Goal: Transaction & Acquisition: Purchase product/service

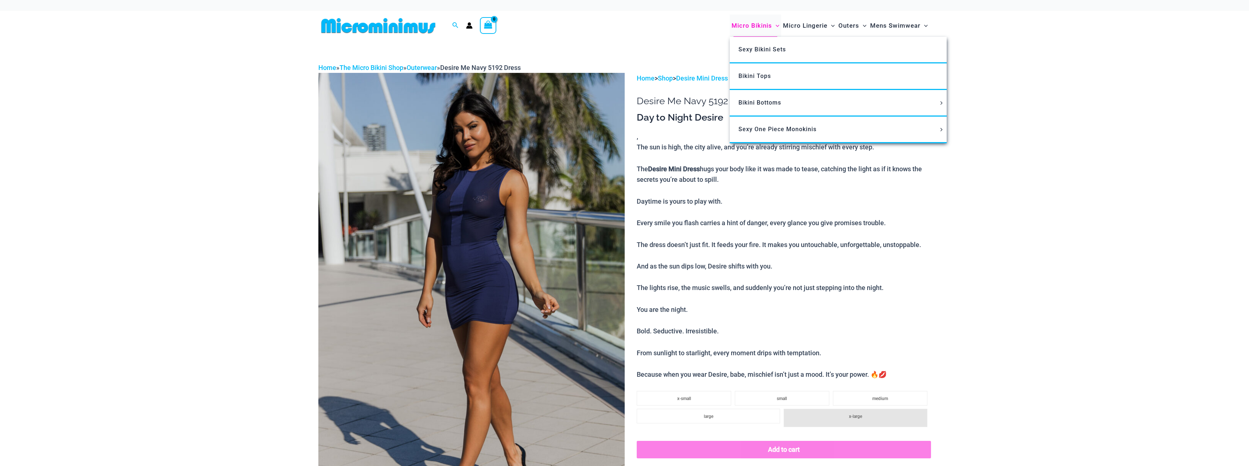
click at [747, 26] on span "Micro Bikinis" at bounding box center [751, 25] width 40 height 19
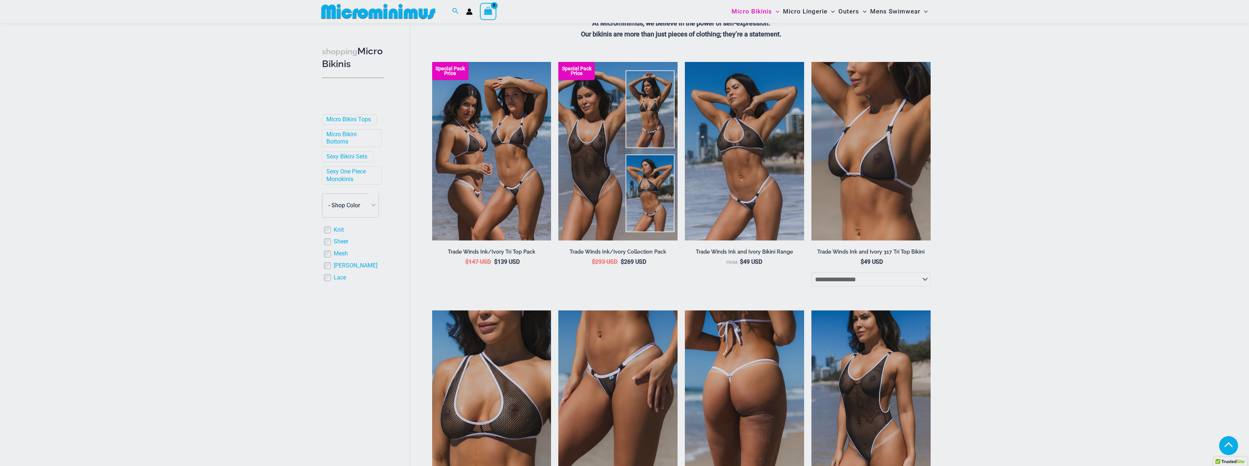
scroll to position [176, 0]
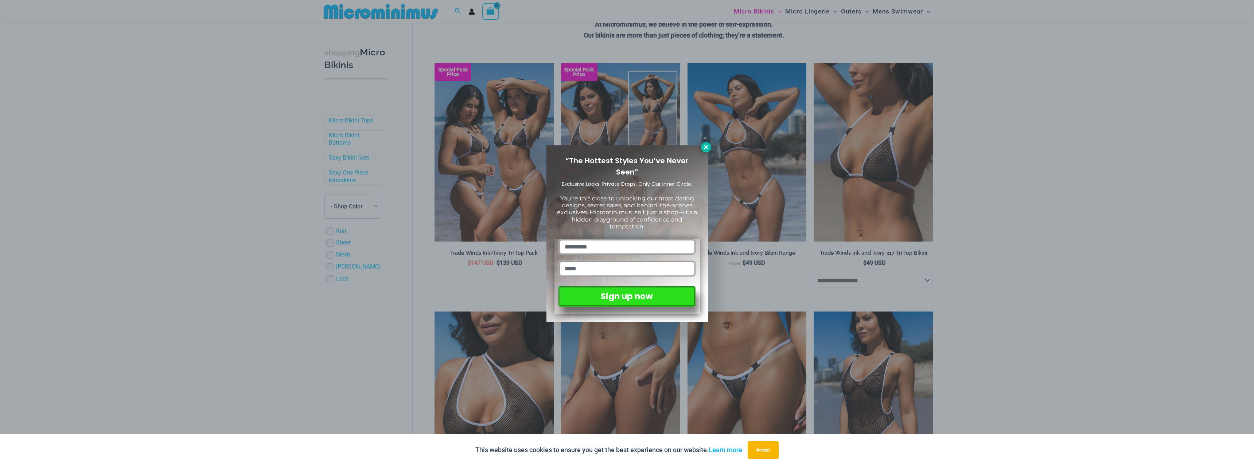
click at [704, 147] on icon at bounding box center [706, 147] width 7 height 7
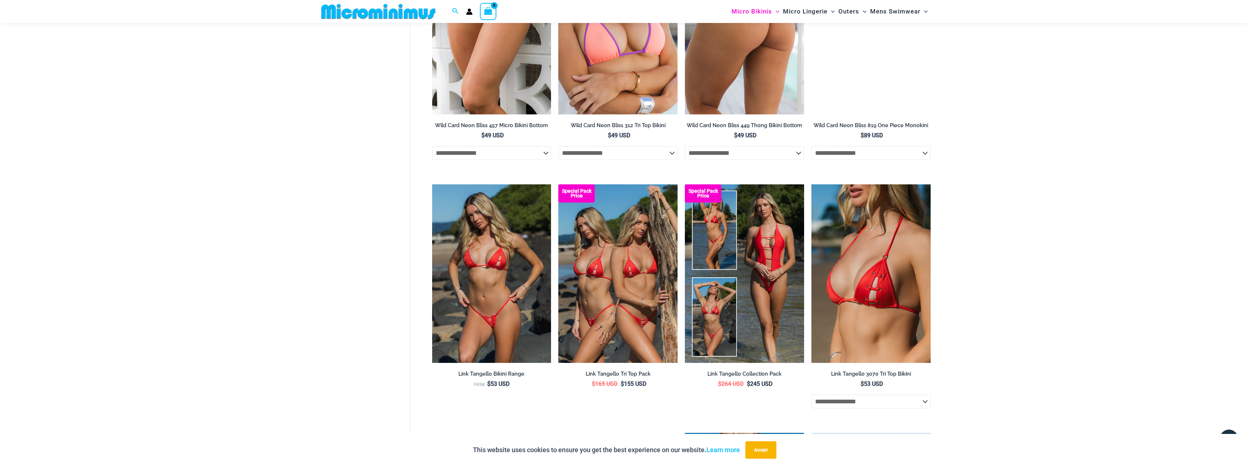
scroll to position [1562, 0]
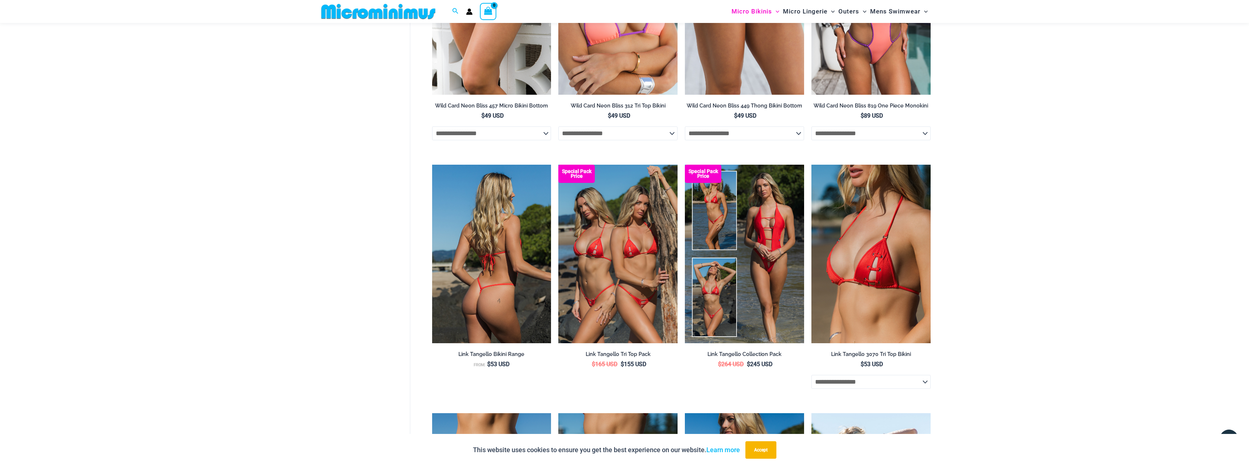
click at [502, 210] on img at bounding box center [491, 254] width 119 height 179
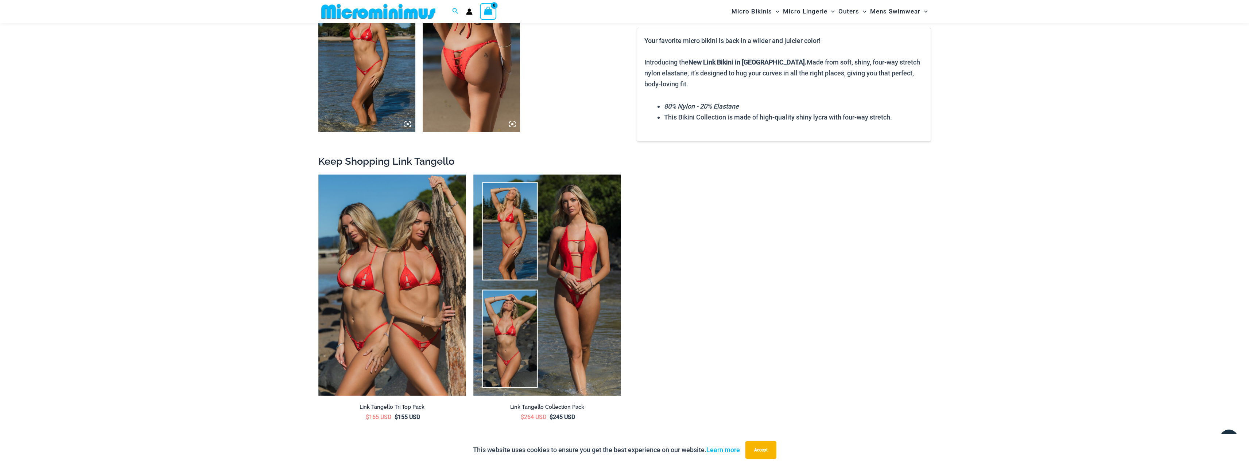
scroll to position [1014, 0]
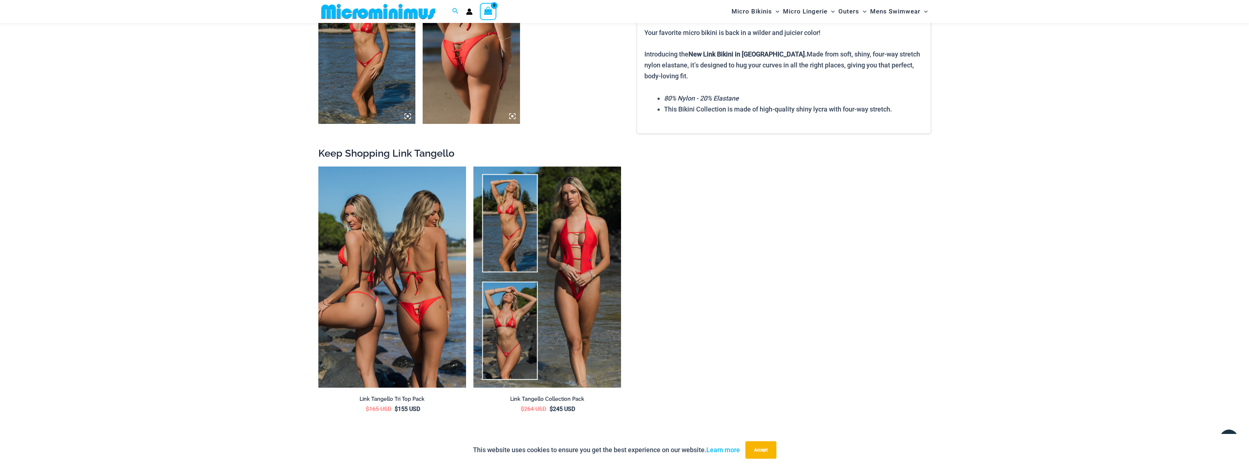
click at [437, 311] on img at bounding box center [392, 278] width 148 height 222
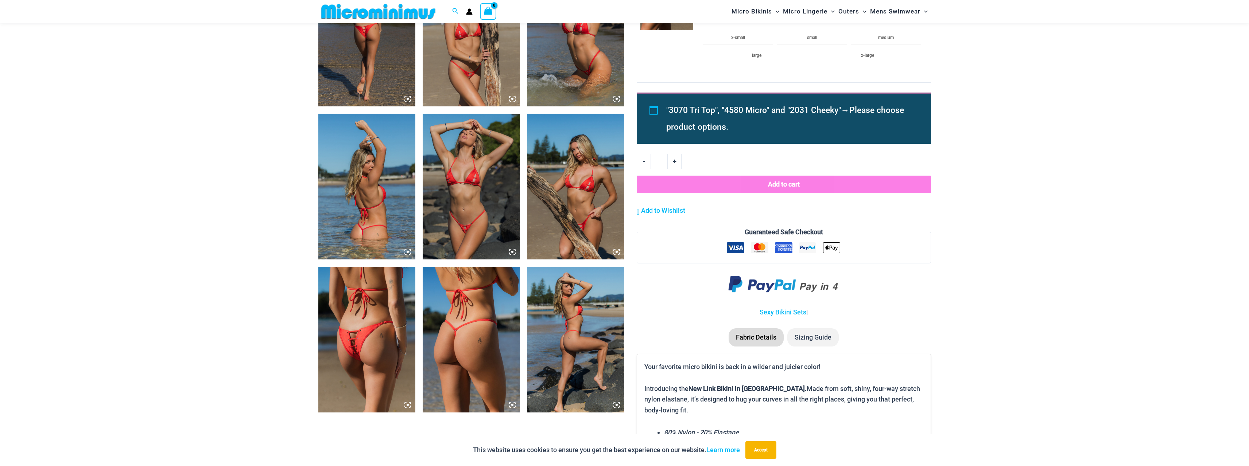
scroll to position [726, 0]
click at [580, 234] on img at bounding box center [575, 186] width 97 height 146
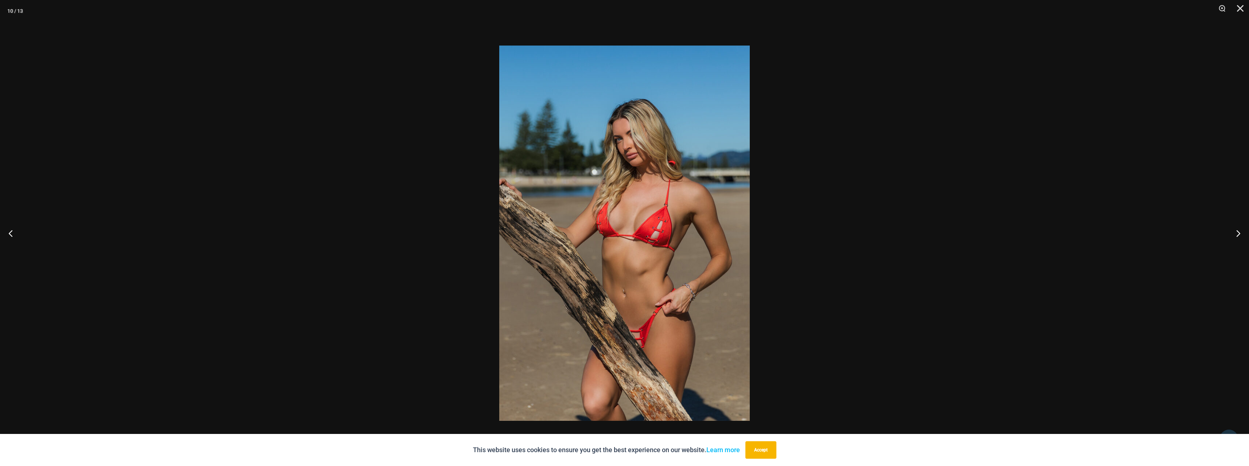
click at [621, 312] on img at bounding box center [624, 233] width 250 height 375
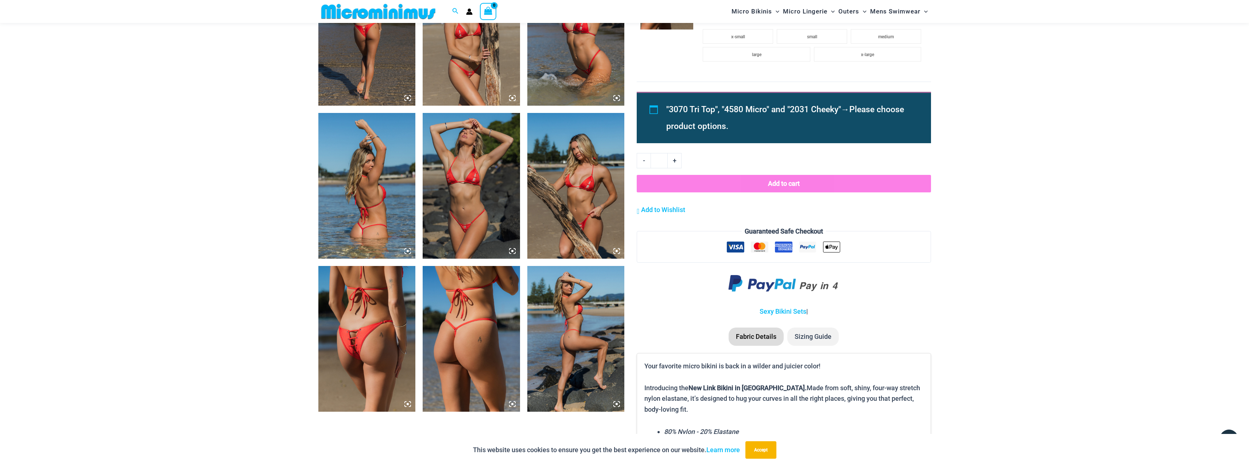
click at [591, 238] on img at bounding box center [575, 186] width 97 height 146
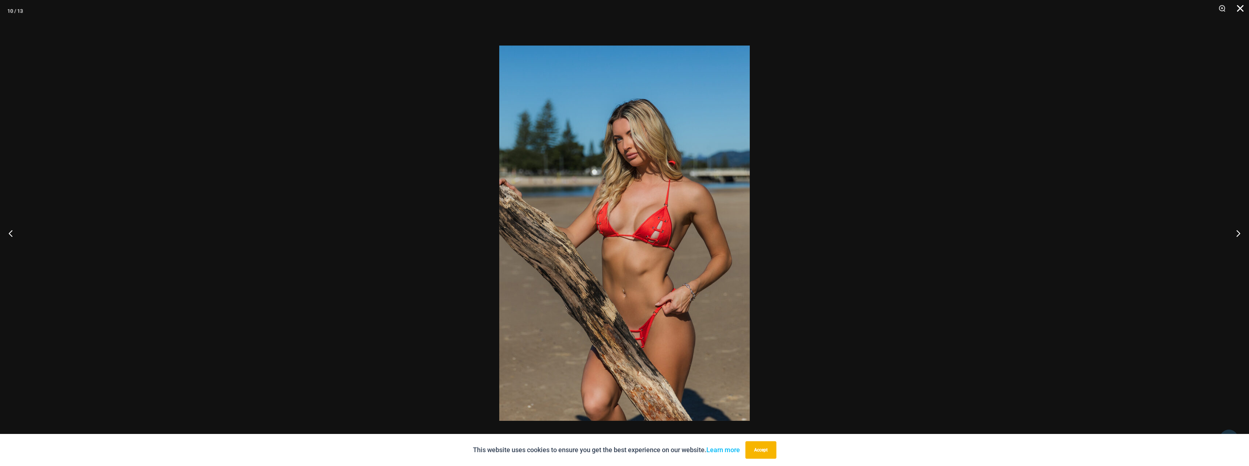
click at [1241, 9] on button "Close" at bounding box center [1237, 11] width 18 height 22
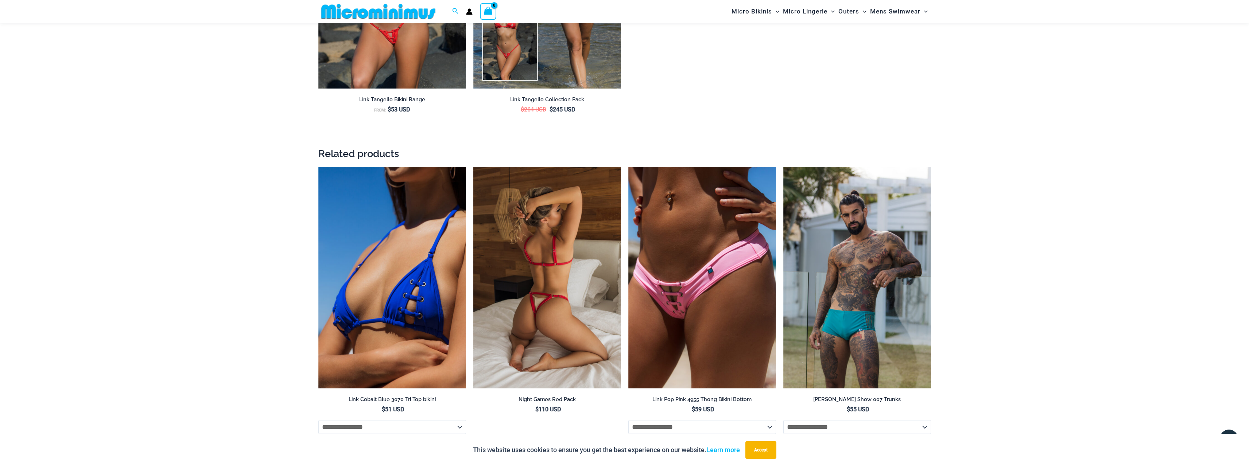
scroll to position [1382, 0]
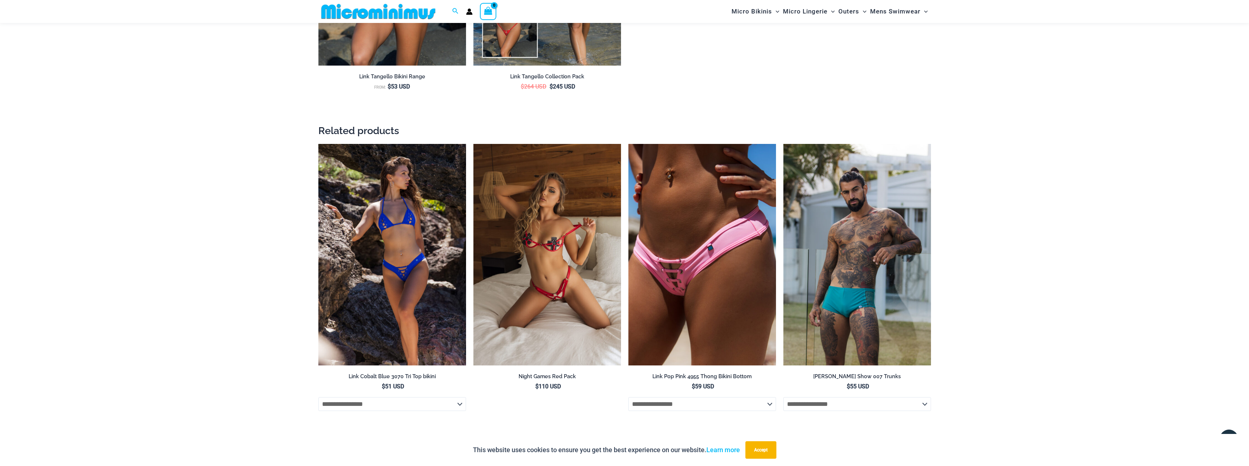
click at [401, 273] on img at bounding box center [392, 255] width 148 height 222
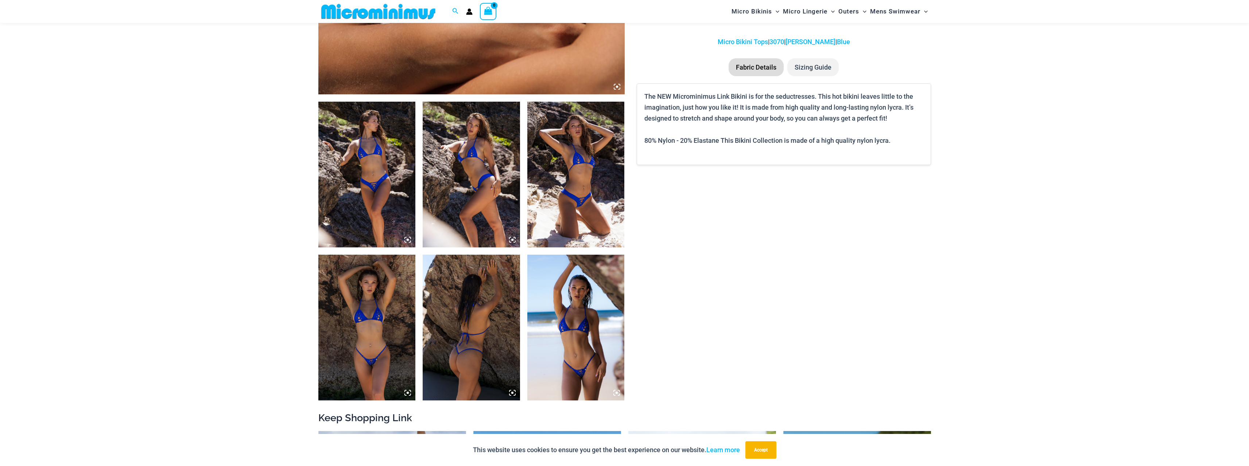
scroll to position [467, 0]
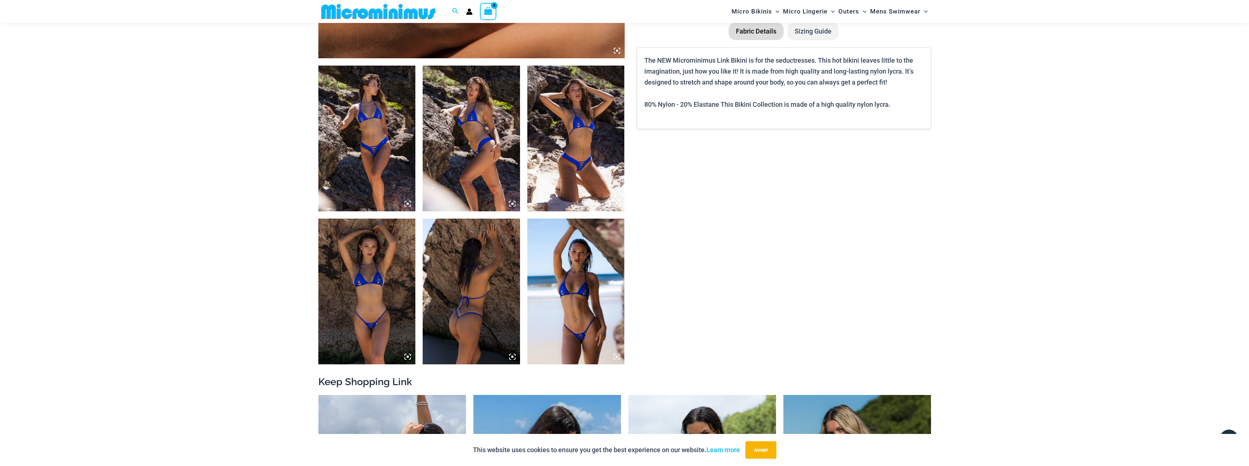
click at [576, 178] on img at bounding box center [575, 139] width 97 height 146
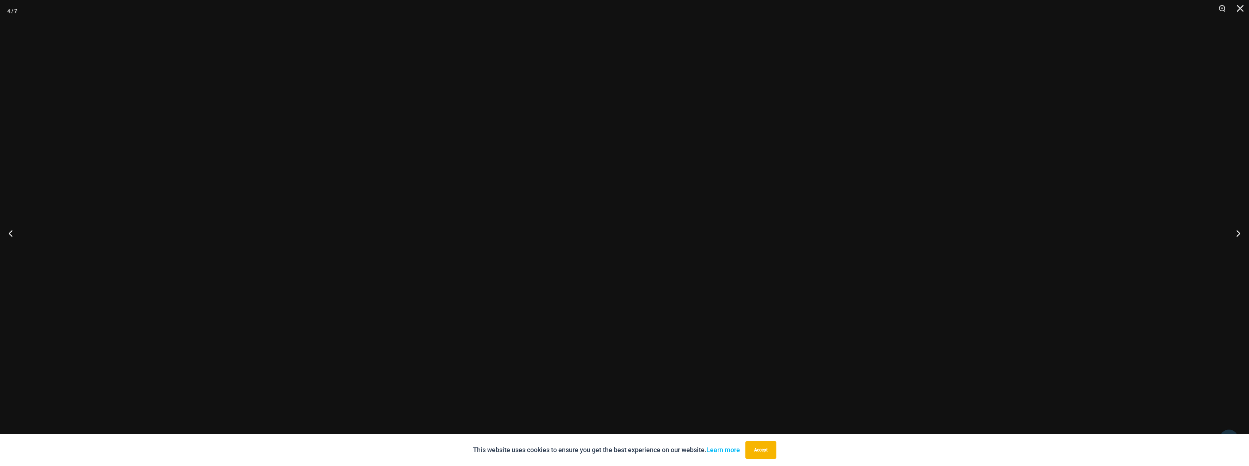
scroll to position [650, 0]
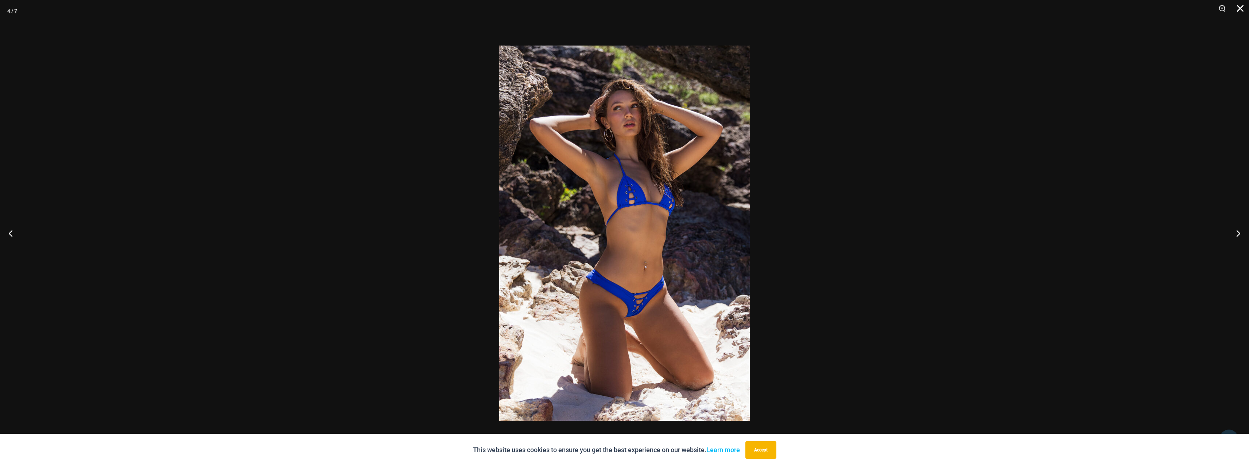
click at [1241, 8] on button "Close" at bounding box center [1237, 11] width 18 height 22
click at [557, 362] on img at bounding box center [547, 324] width 148 height 222
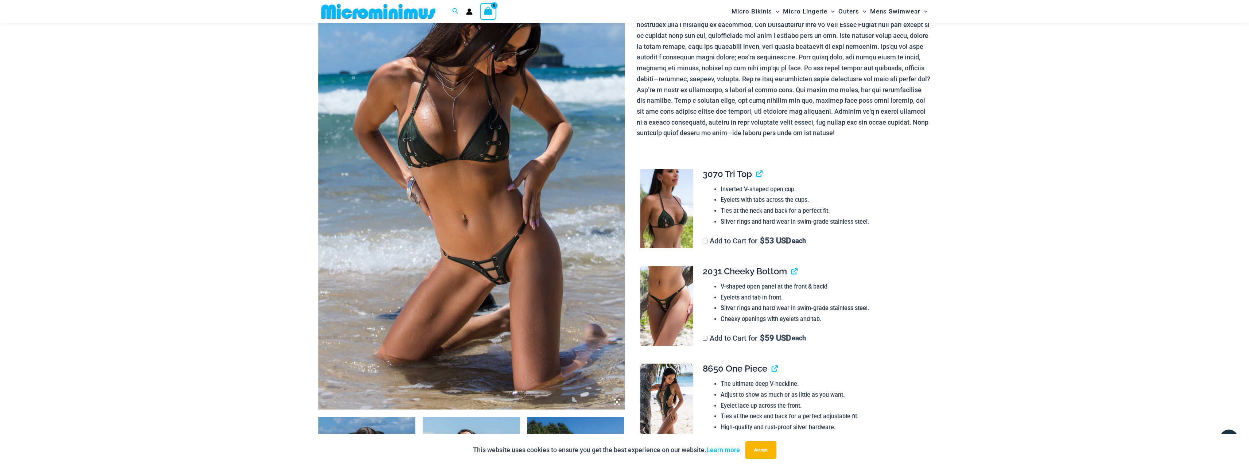
scroll to position [103, 0]
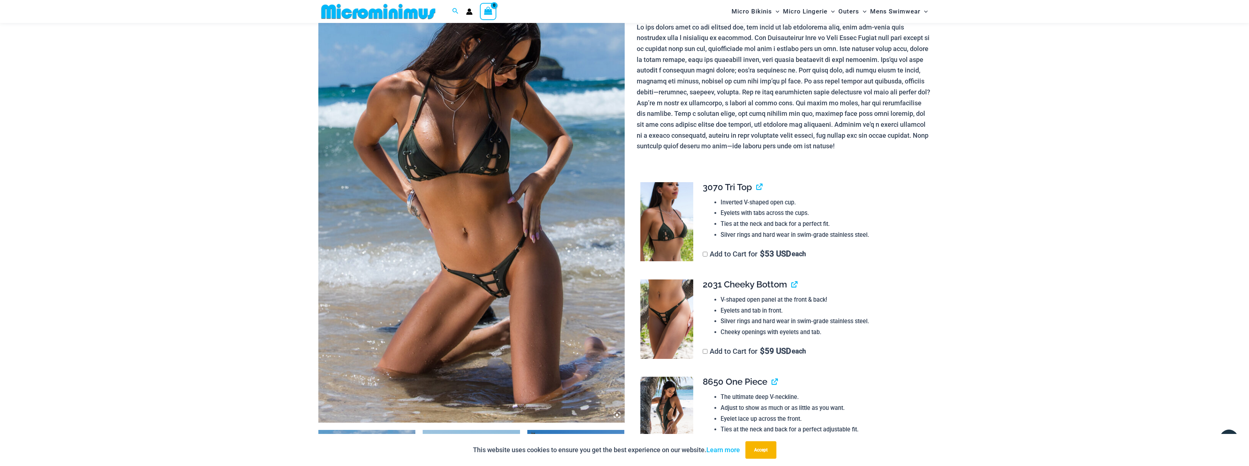
click at [519, 240] on img at bounding box center [471, 193] width 306 height 459
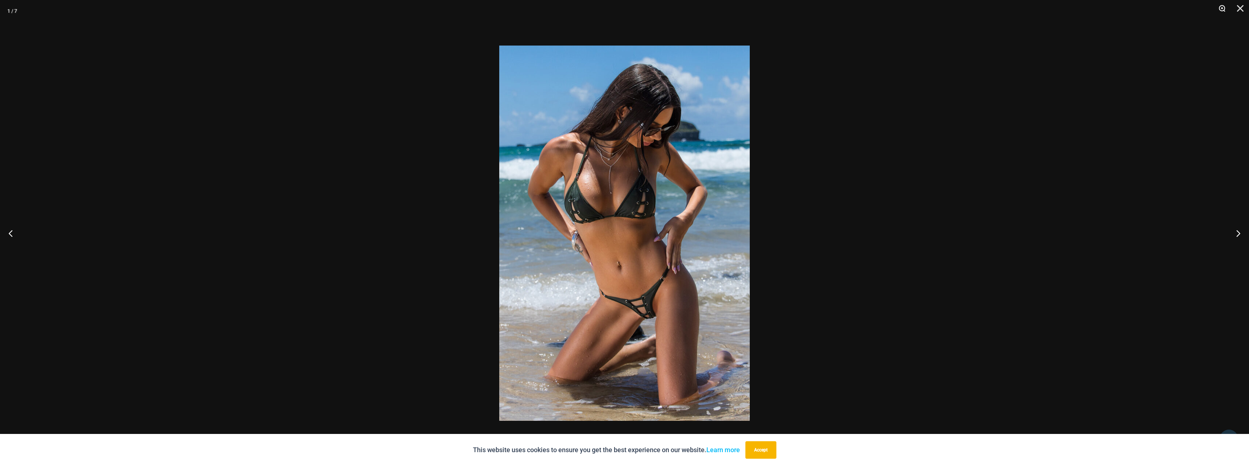
click at [1222, 8] on button "Zoom" at bounding box center [1219, 11] width 18 height 22
click at [1233, 230] on button "Next" at bounding box center [1234, 233] width 27 height 36
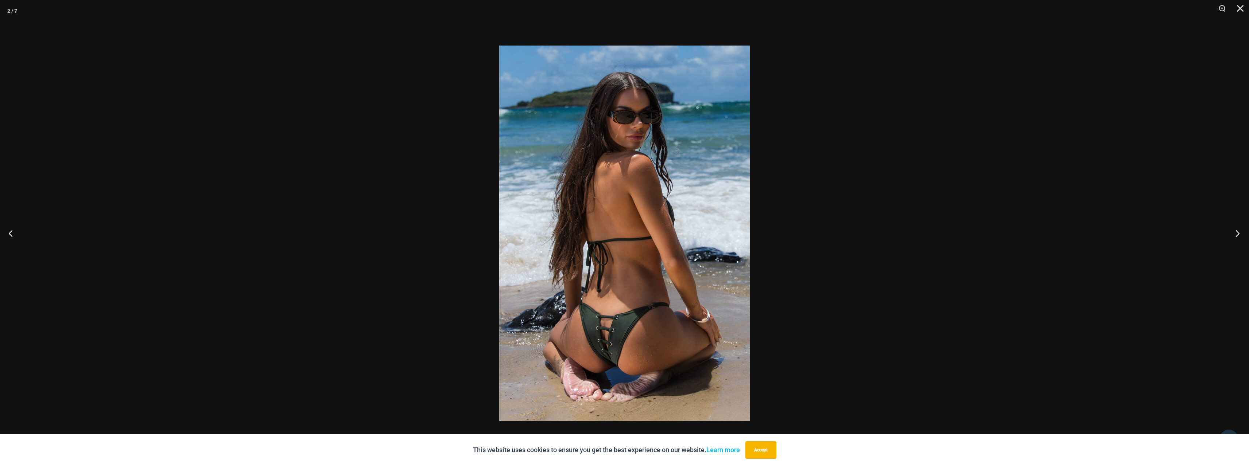
click at [1233, 230] on button "Next" at bounding box center [1234, 233] width 27 height 36
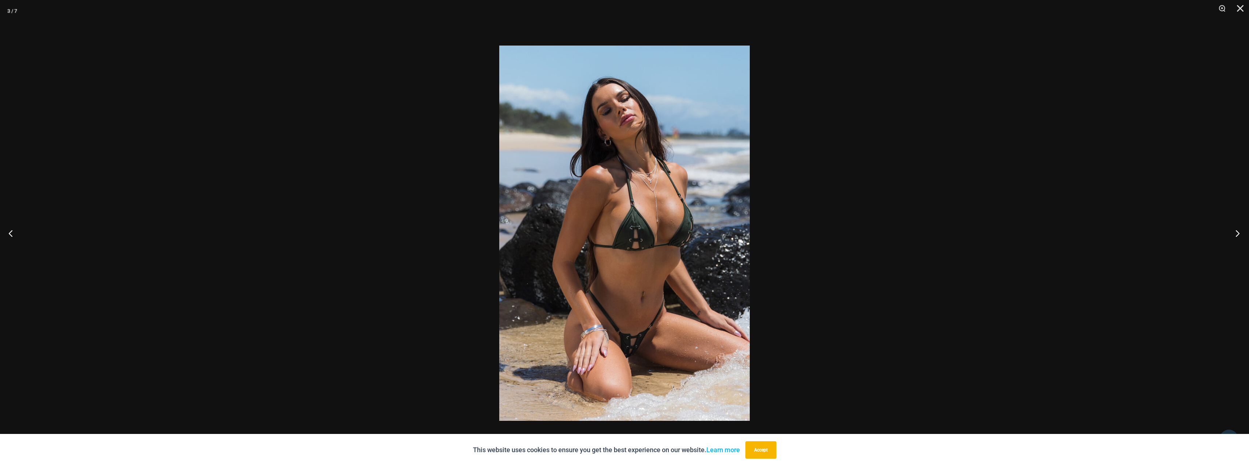
click at [1235, 232] on button "Next" at bounding box center [1234, 233] width 27 height 36
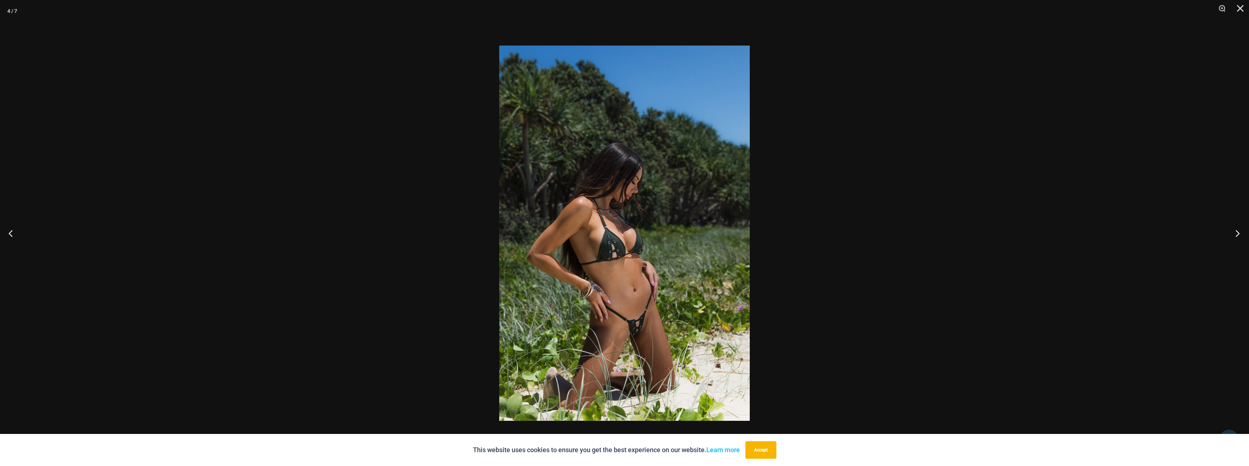
click at [1235, 232] on button "Next" at bounding box center [1234, 233] width 27 height 36
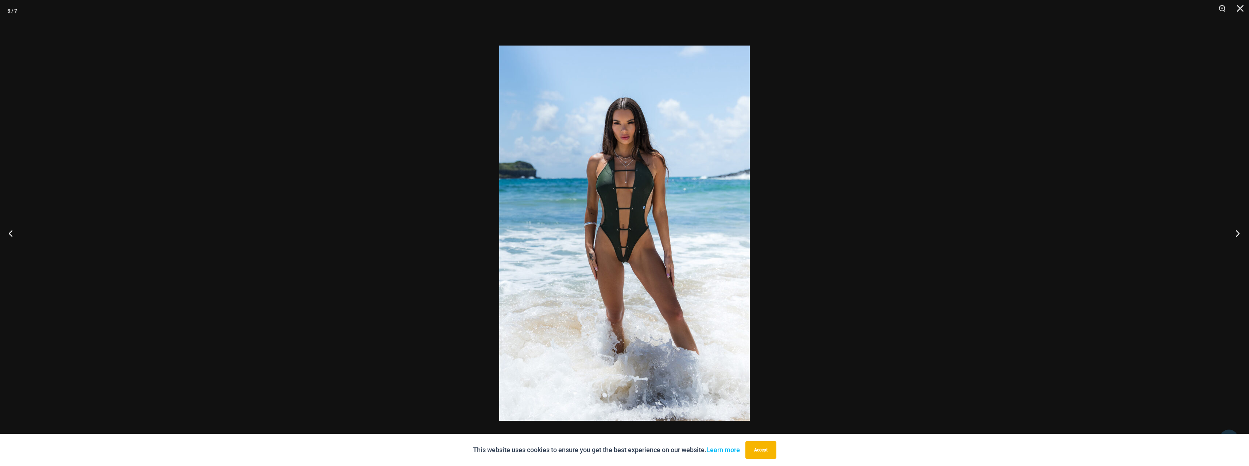
click at [1235, 232] on button "Next" at bounding box center [1234, 233] width 27 height 36
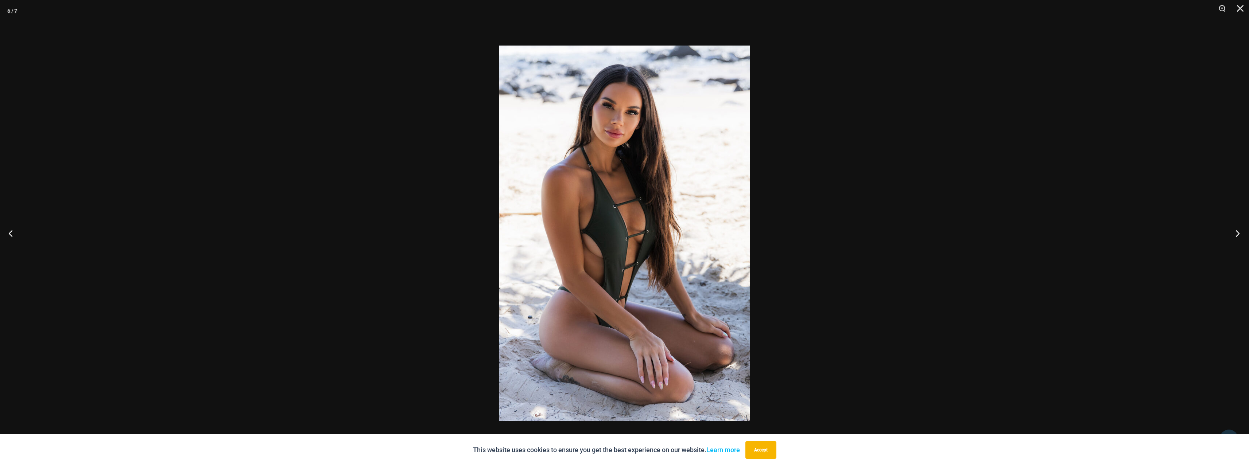
click at [1235, 232] on button "Next" at bounding box center [1234, 233] width 27 height 36
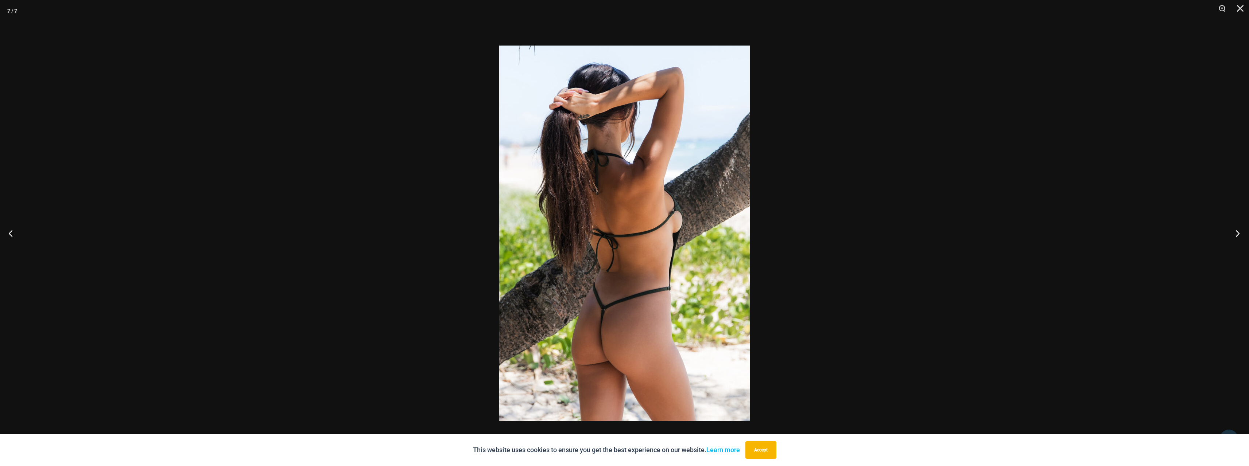
click at [1235, 232] on button "Next" at bounding box center [1234, 233] width 27 height 36
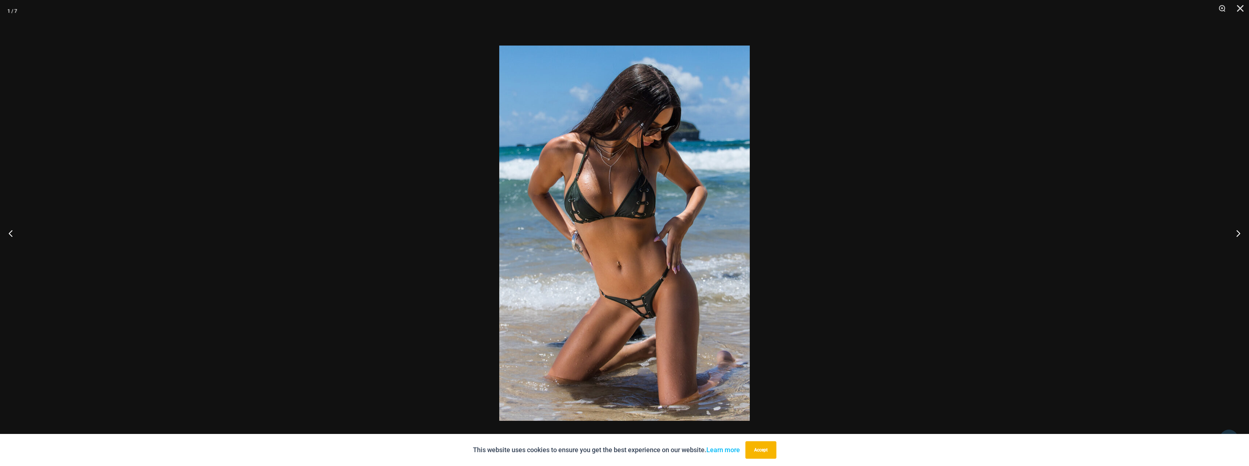
click at [634, 312] on img at bounding box center [624, 233] width 250 height 375
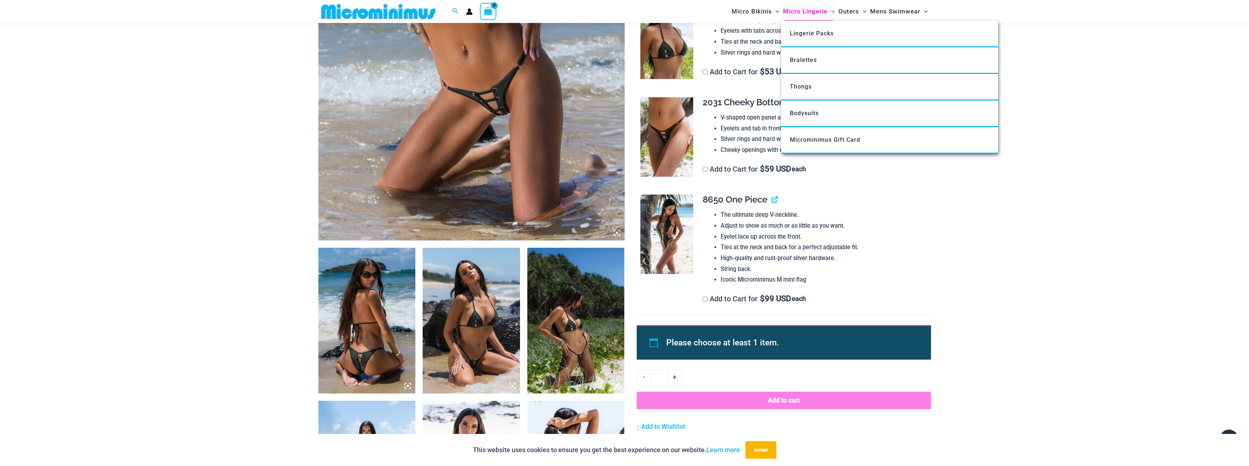
click at [799, 11] on span "Micro Lingerie" at bounding box center [805, 11] width 44 height 19
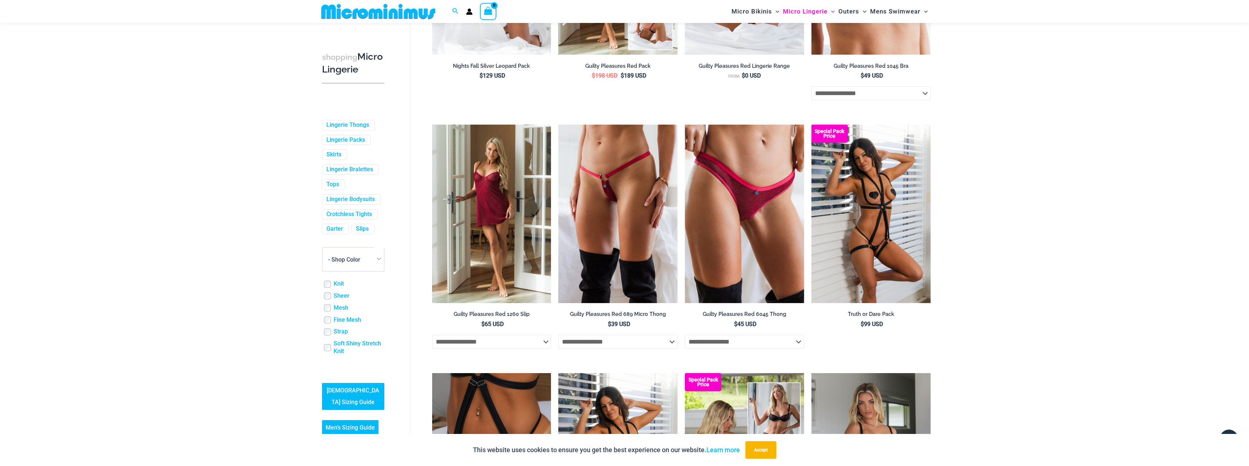
scroll to position [183, 0]
click at [331, 211] on link "Crotchless Tights" at bounding box center [349, 215] width 46 height 8
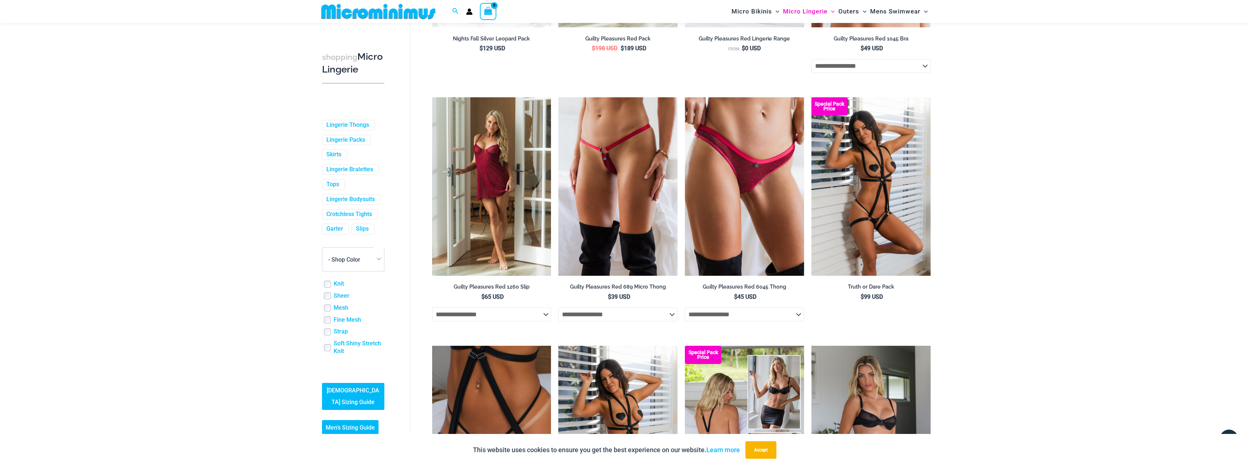
scroll to position [285, 0]
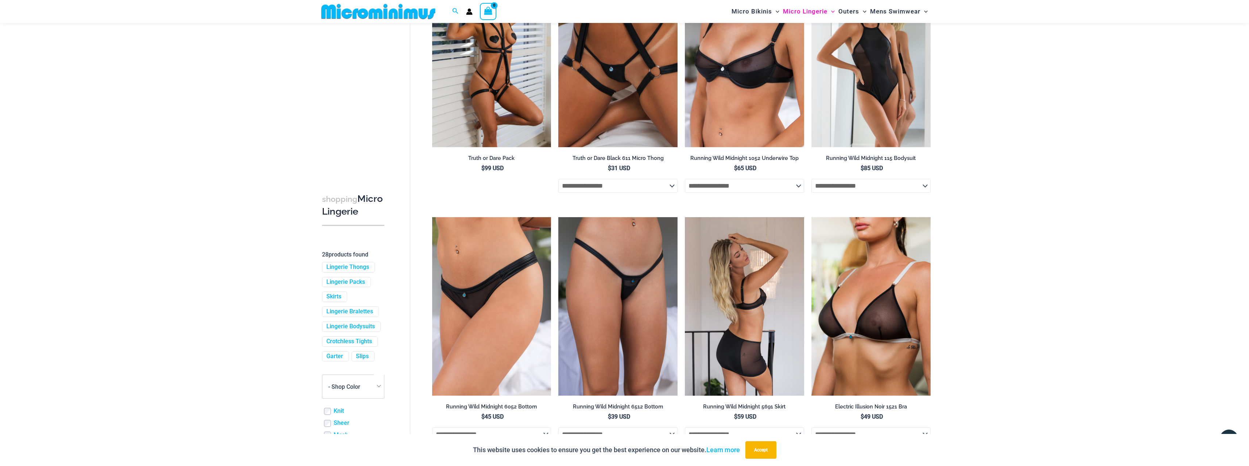
scroll to position [417, 0]
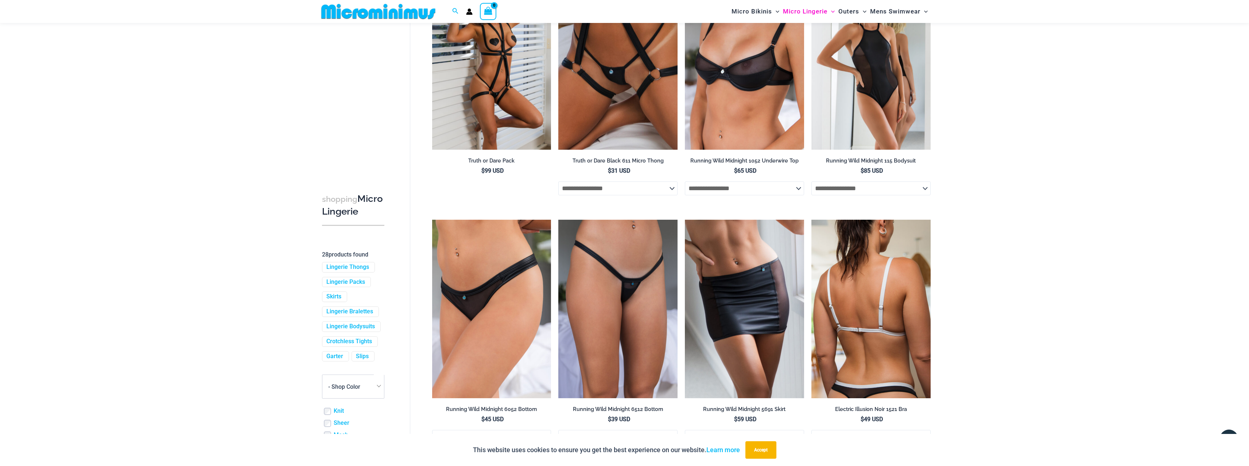
click at [853, 322] on img at bounding box center [870, 309] width 119 height 179
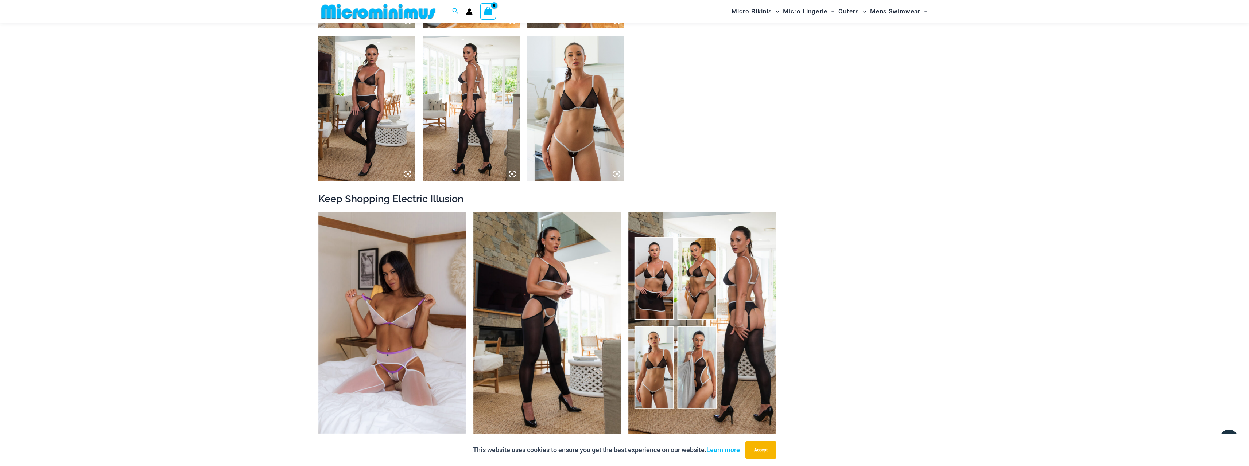
scroll to position [832, 0]
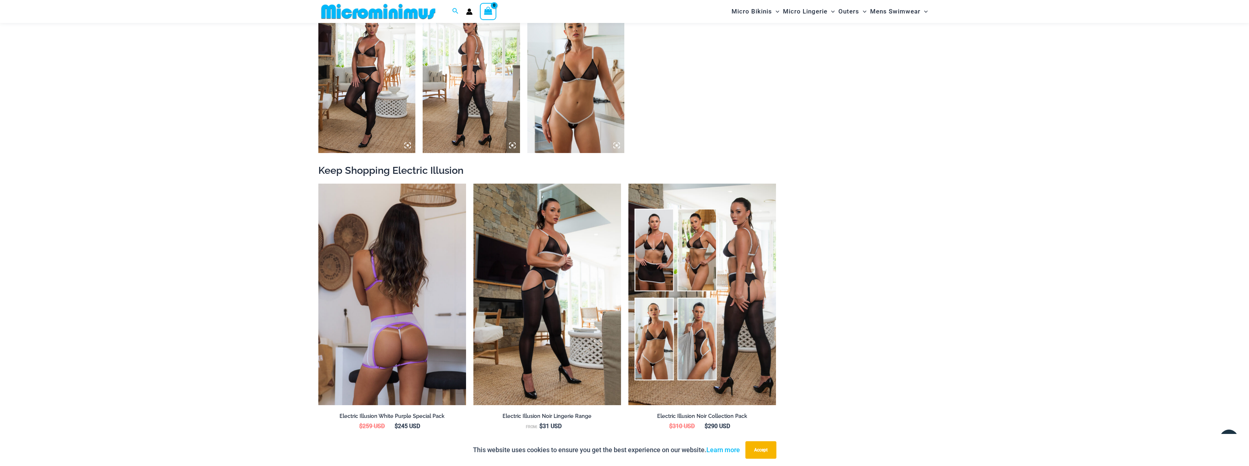
click at [381, 320] on img at bounding box center [392, 295] width 148 height 222
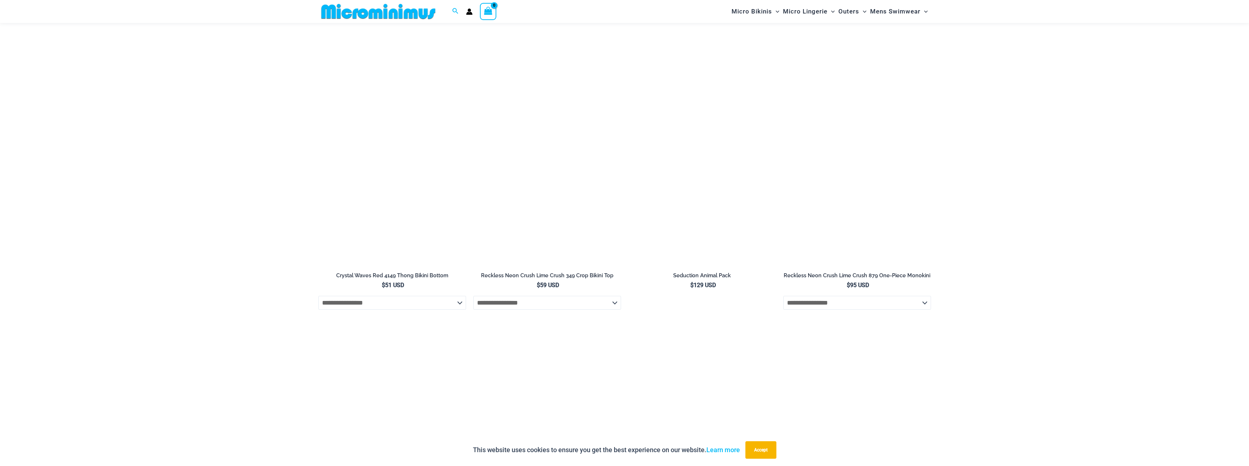
scroll to position [1568, 0]
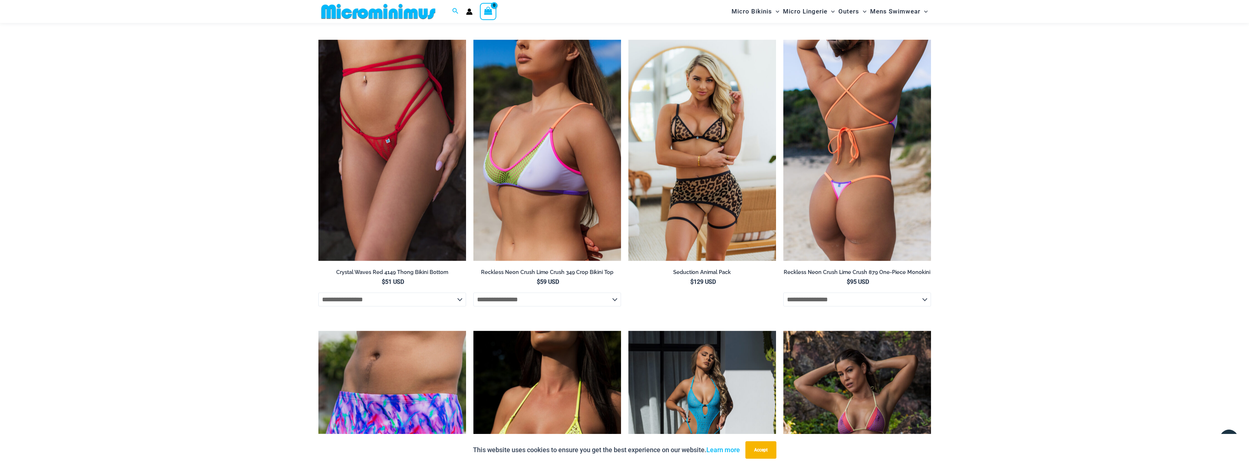
click at [832, 190] on img at bounding box center [857, 151] width 148 height 222
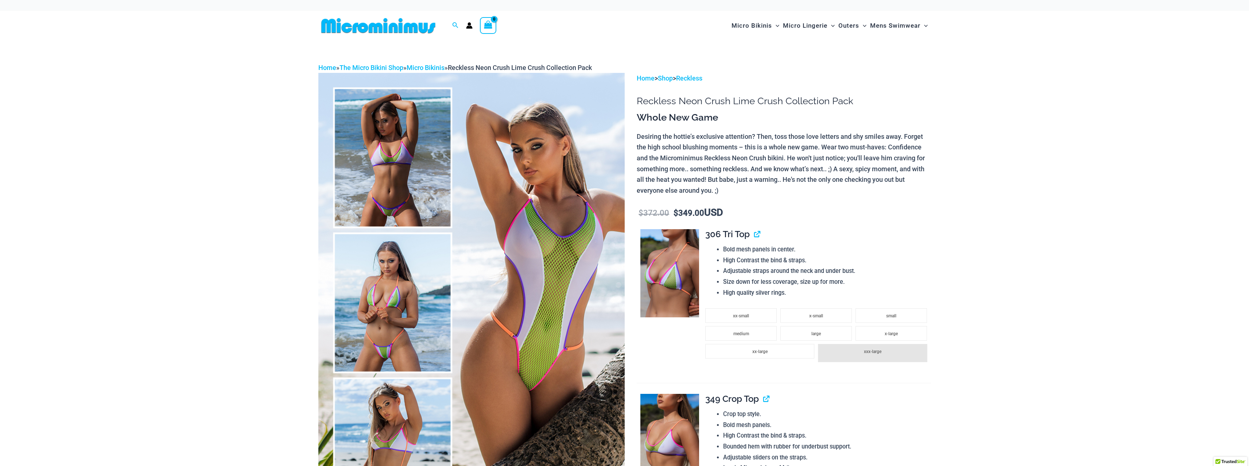
click at [401, 351] on img at bounding box center [471, 302] width 306 height 459
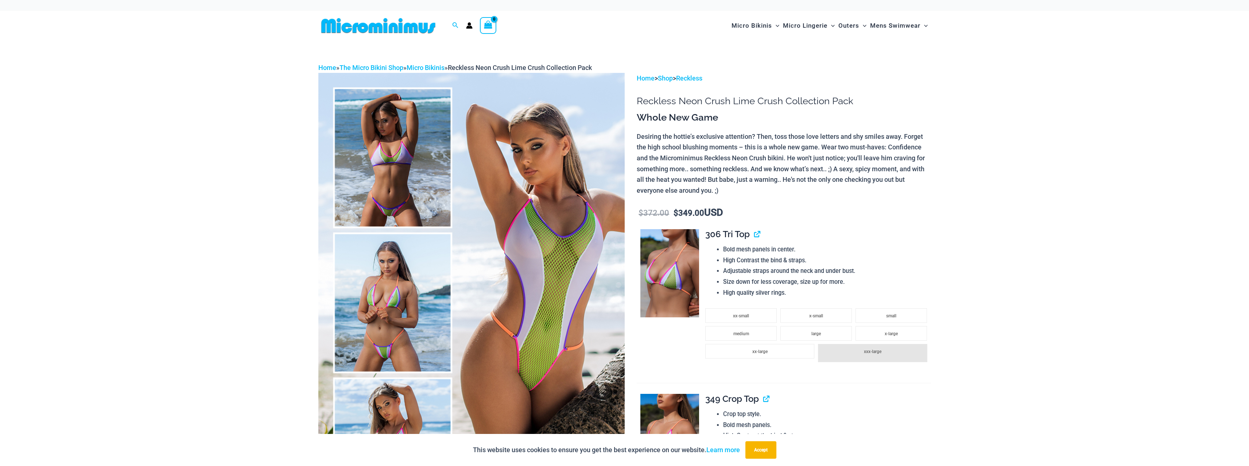
click at [389, 349] on div at bounding box center [624, 233] width 1249 height 466
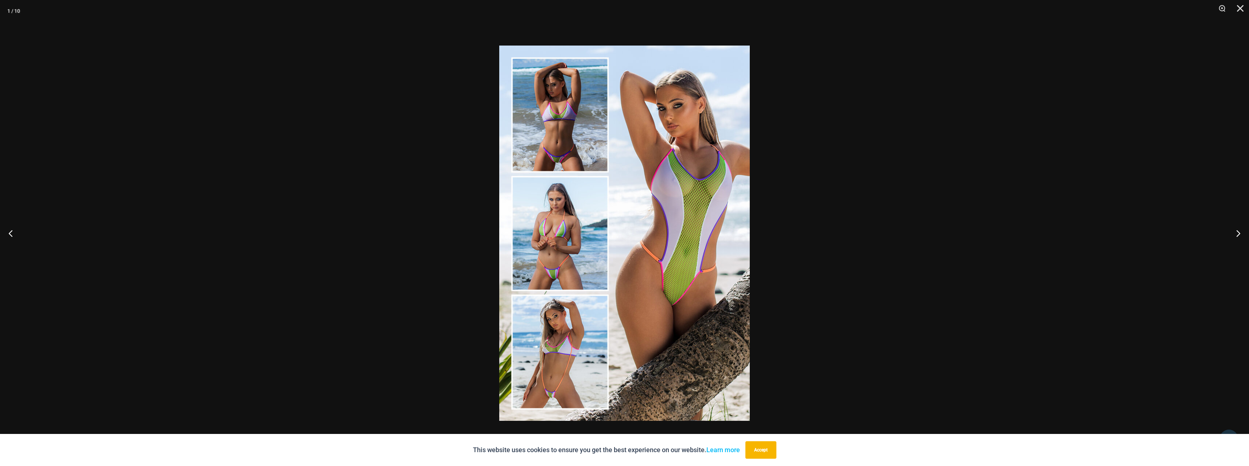
click at [548, 269] on img at bounding box center [624, 233] width 250 height 375
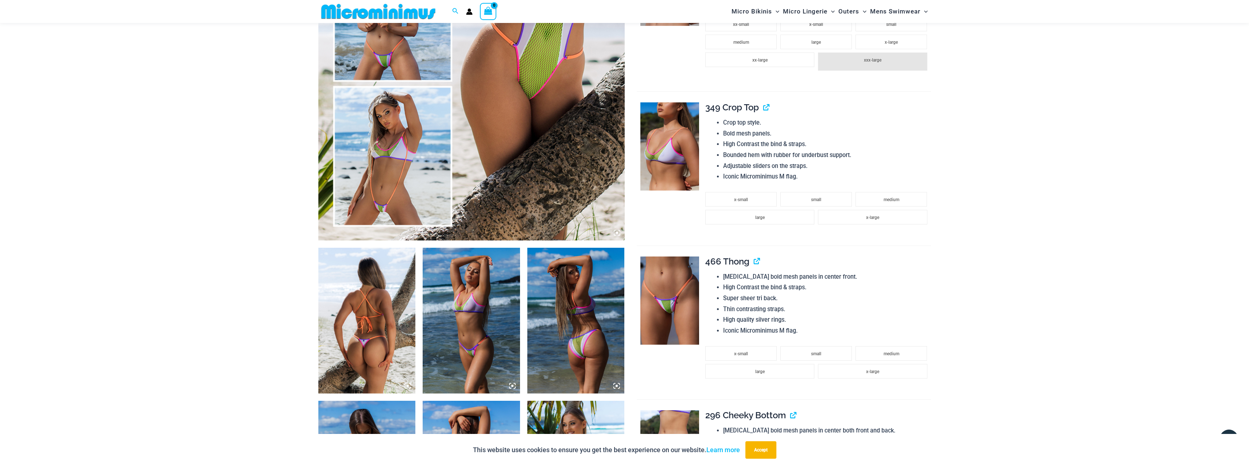
click at [663, 308] on img at bounding box center [669, 301] width 59 height 88
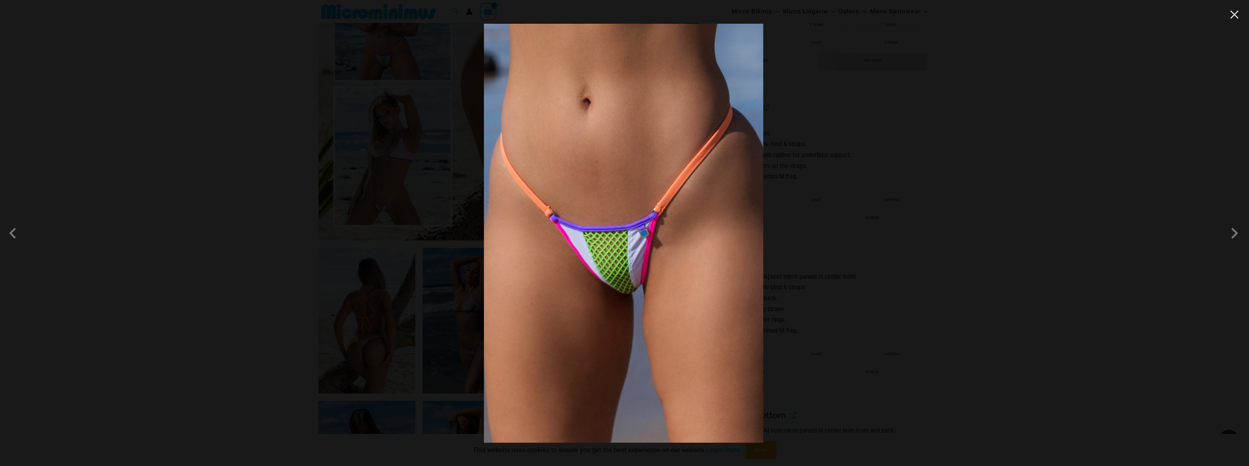
click at [1231, 15] on button "Close" at bounding box center [1234, 14] width 11 height 11
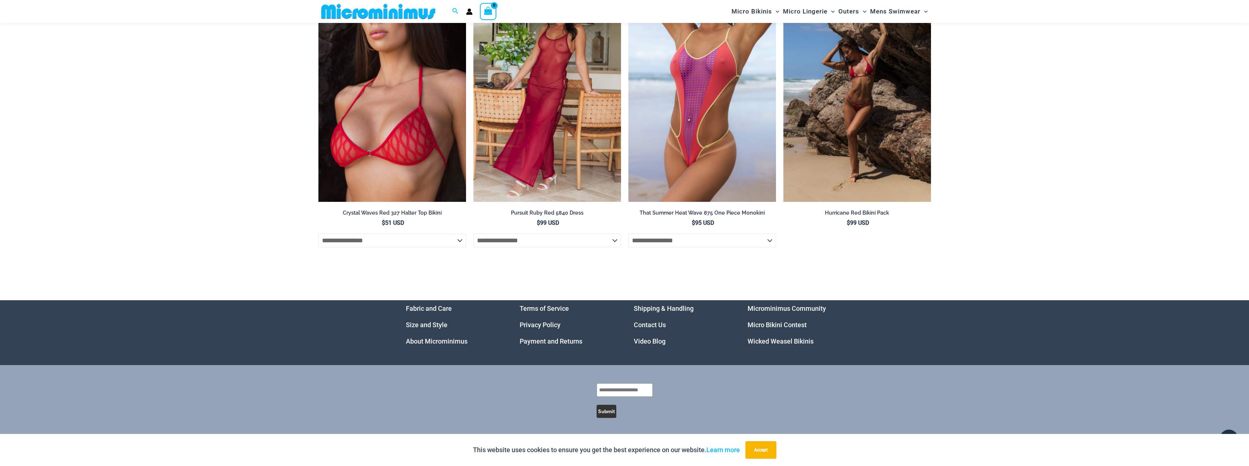
scroll to position [2955, 0]
click at [791, 324] on link "Micro Bikini Contest" at bounding box center [776, 325] width 59 height 8
